Goal: Task Accomplishment & Management: Manage account settings

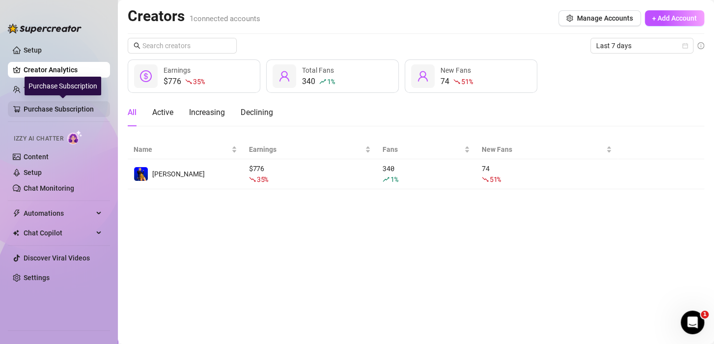
click at [78, 106] on link "Purchase Subscription" at bounding box center [63, 109] width 79 height 16
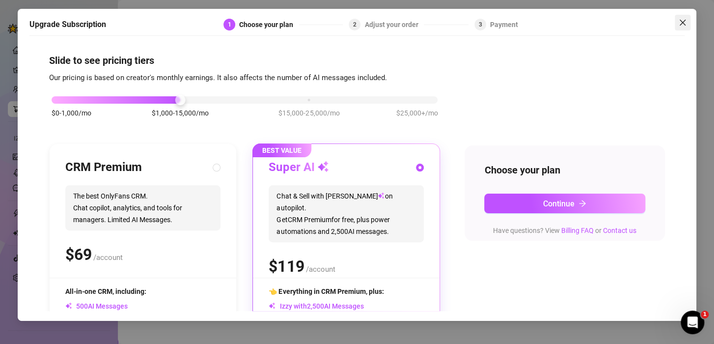
click at [681, 23] on icon "close" at bounding box center [682, 22] width 6 height 6
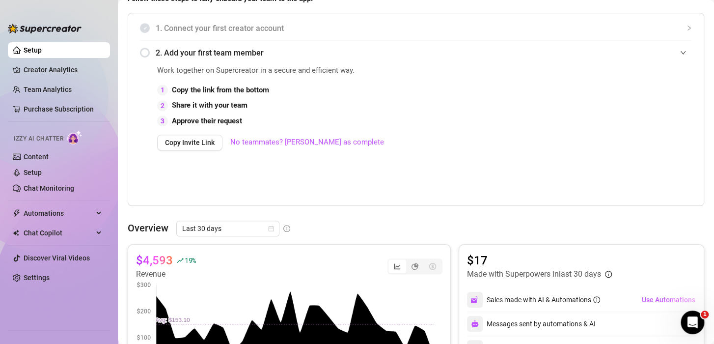
scroll to position [208, 0]
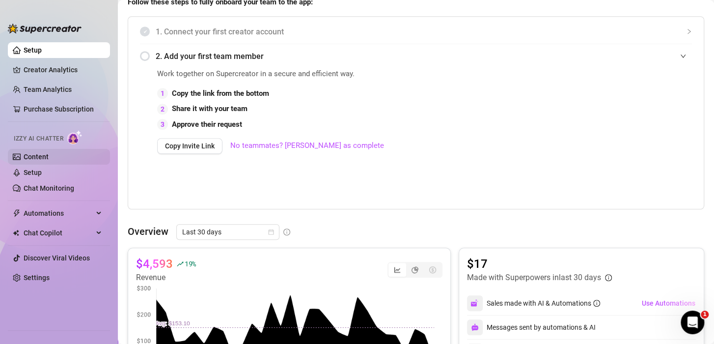
click at [49, 153] on link "Content" at bounding box center [36, 157] width 25 height 8
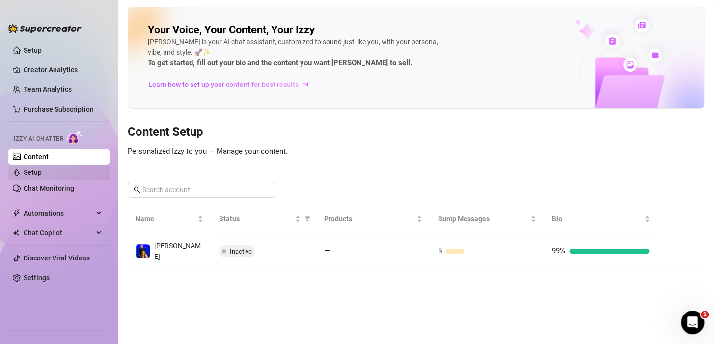
click at [42, 175] on link "Setup" at bounding box center [33, 172] width 18 height 8
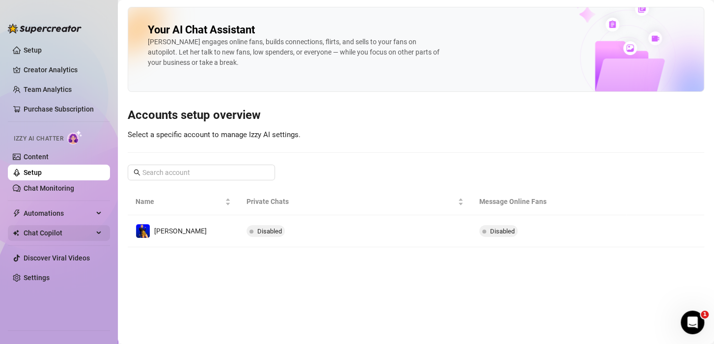
click at [51, 233] on span "Chat Copilot" at bounding box center [59, 233] width 70 height 16
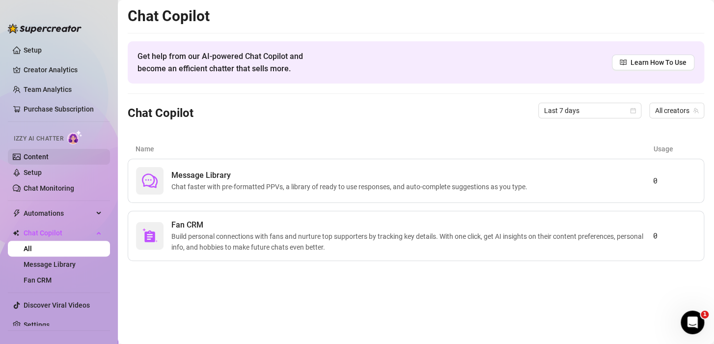
click at [46, 156] on link "Content" at bounding box center [36, 157] width 25 height 8
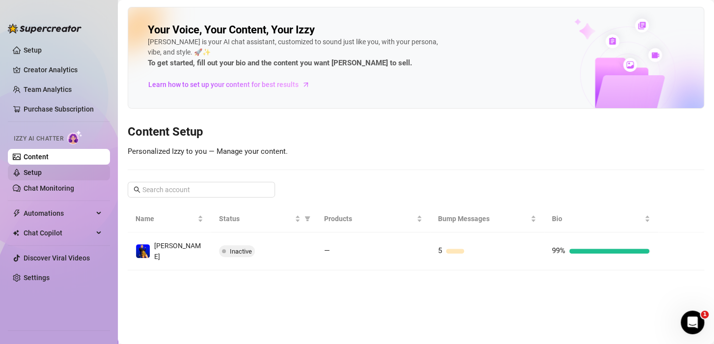
click at [42, 175] on link "Setup" at bounding box center [33, 172] width 18 height 8
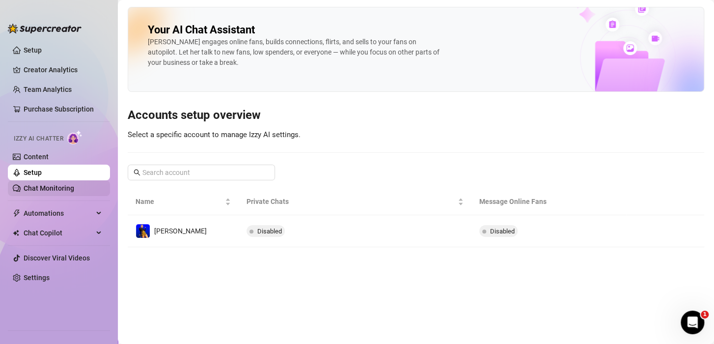
click at [55, 188] on link "Chat Monitoring" at bounding box center [49, 188] width 51 height 8
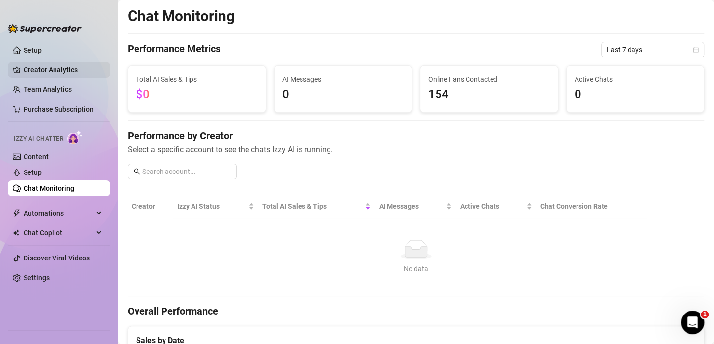
click at [75, 65] on link "Creator Analytics" at bounding box center [63, 70] width 79 height 16
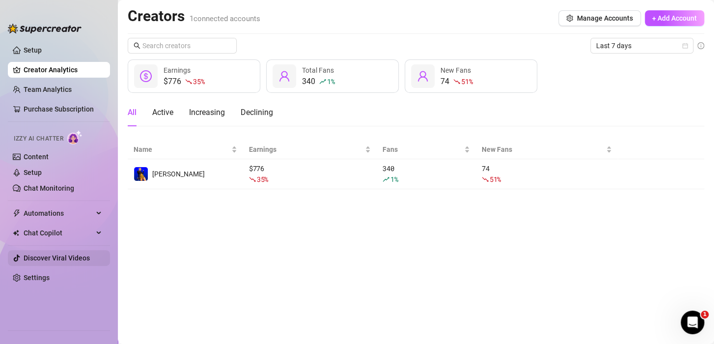
click at [42, 260] on link "Discover Viral Videos" at bounding box center [57, 258] width 66 height 8
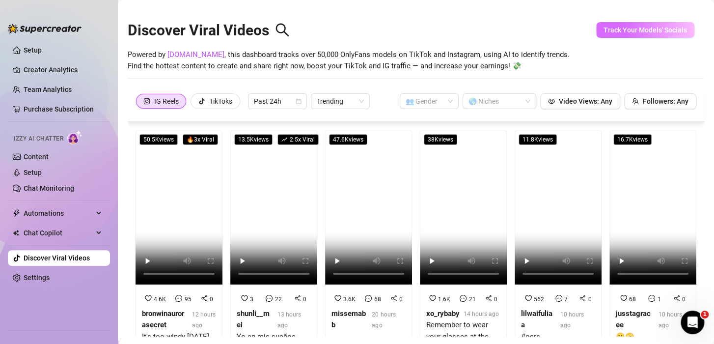
click at [626, 26] on span "Track Your Models' Socials" at bounding box center [644, 30] width 83 height 8
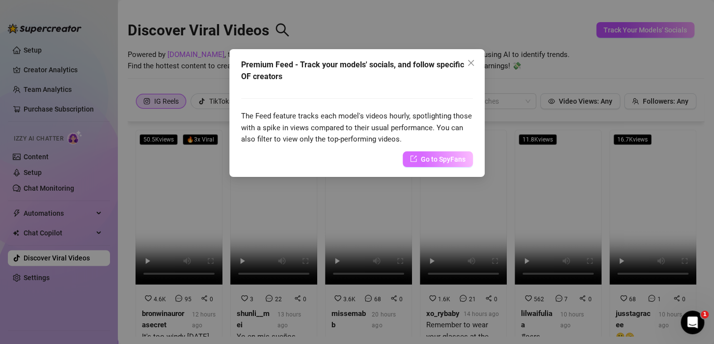
click at [448, 159] on span "Go to SpyFans" at bounding box center [443, 159] width 45 height 11
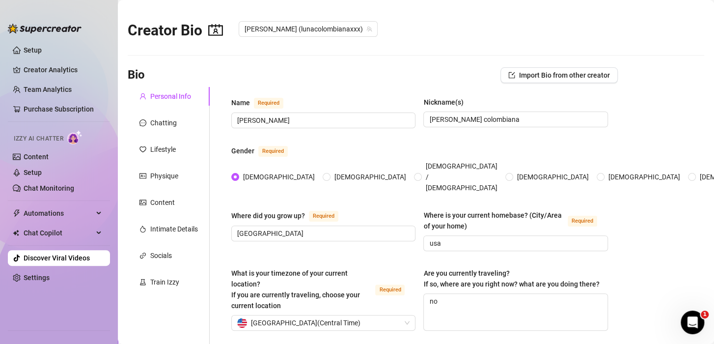
radio input "true"
type input "[DATE]"
click at [162, 127] on div "Chatting" at bounding box center [163, 122] width 27 height 11
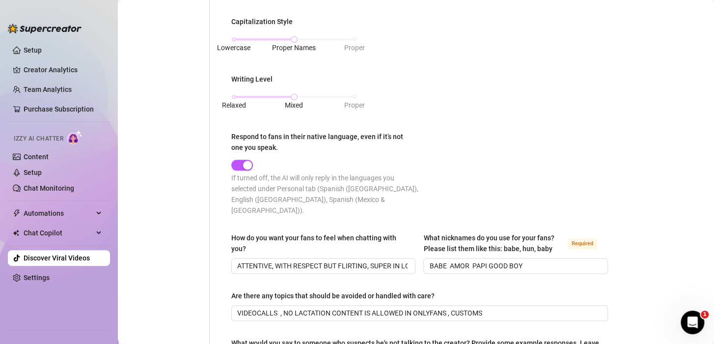
scroll to position [457, 0]
